Goal: Check status: Check status

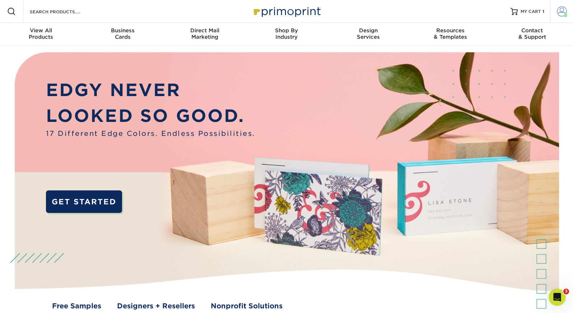
click at [564, 8] on span at bounding box center [562, 11] width 10 height 10
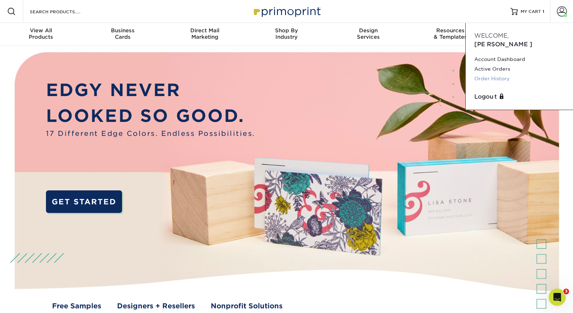
click at [506, 74] on link "Order History" at bounding box center [519, 79] width 90 height 10
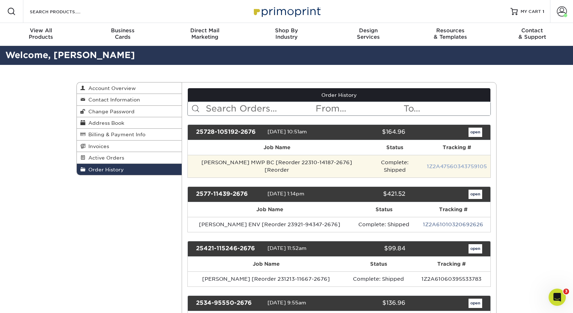
click at [470, 165] on link "1Z2A47560343759105" at bounding box center [457, 167] width 60 height 6
